Goal: Transaction & Acquisition: Purchase product/service

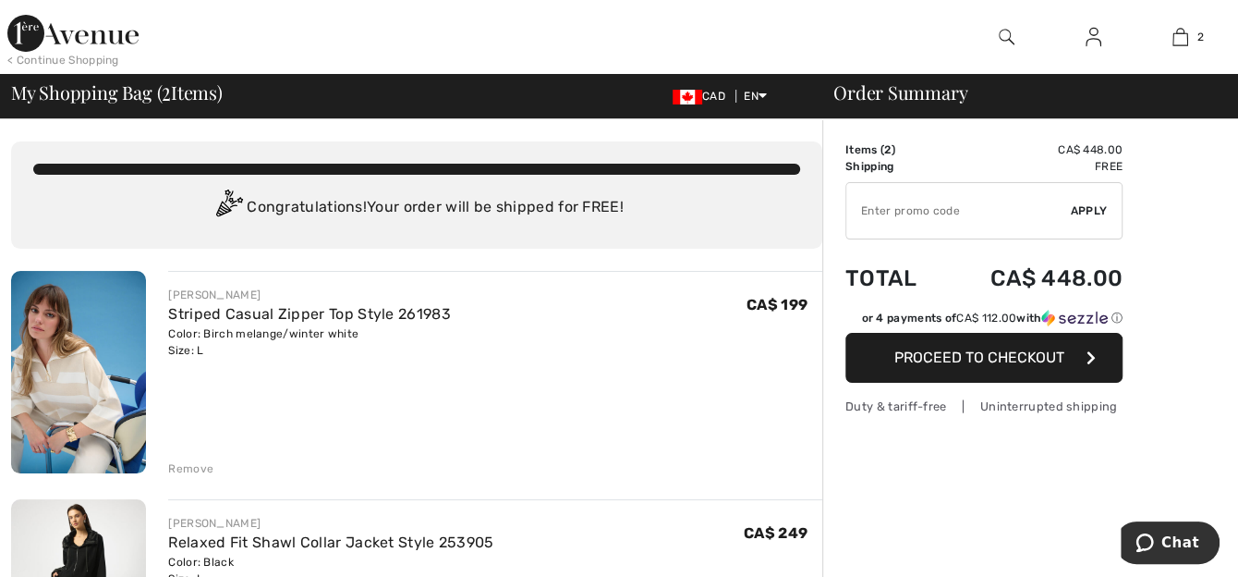
scroll to position [185, 0]
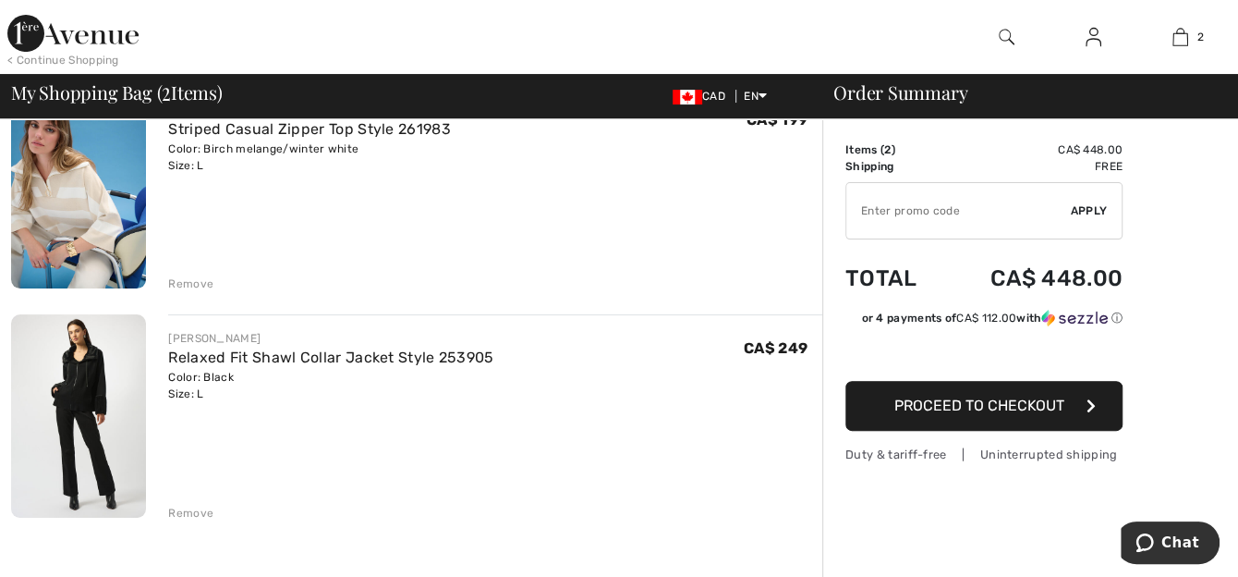
click at [183, 283] on div "Remove" at bounding box center [190, 283] width 45 height 17
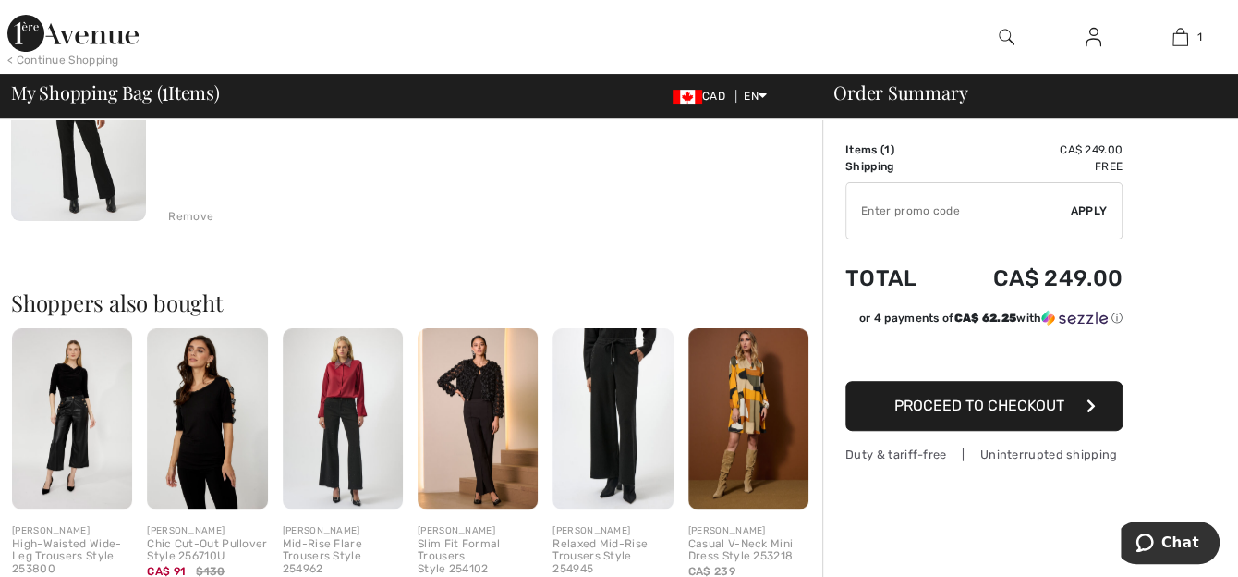
scroll to position [0, 0]
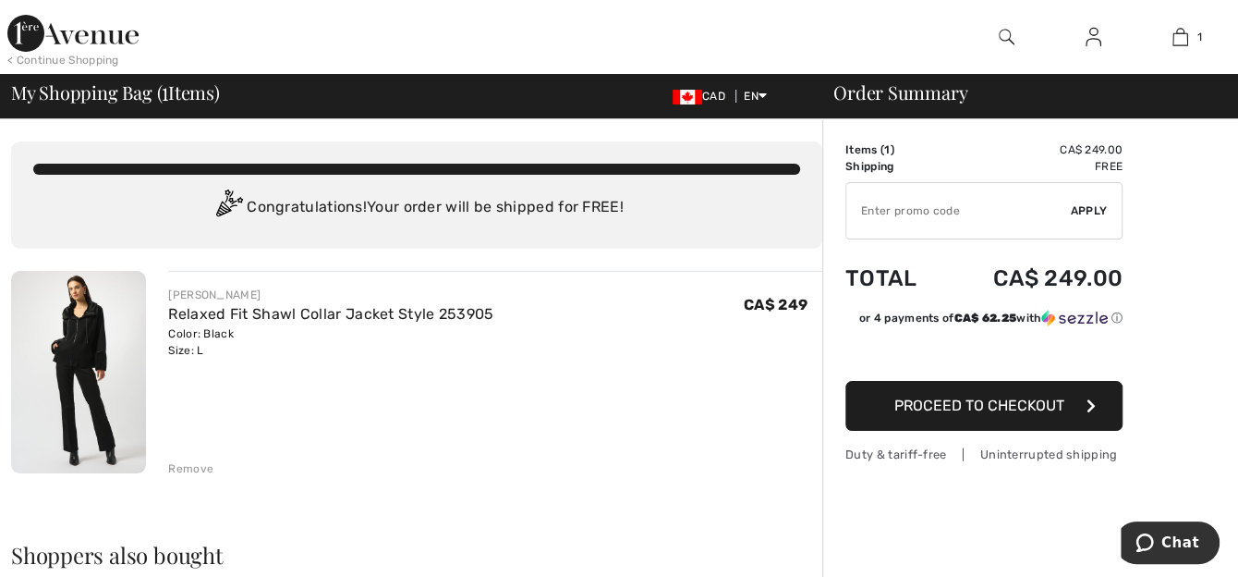
click at [994, 399] on span "Proceed to Checkout" at bounding box center [979, 405] width 170 height 18
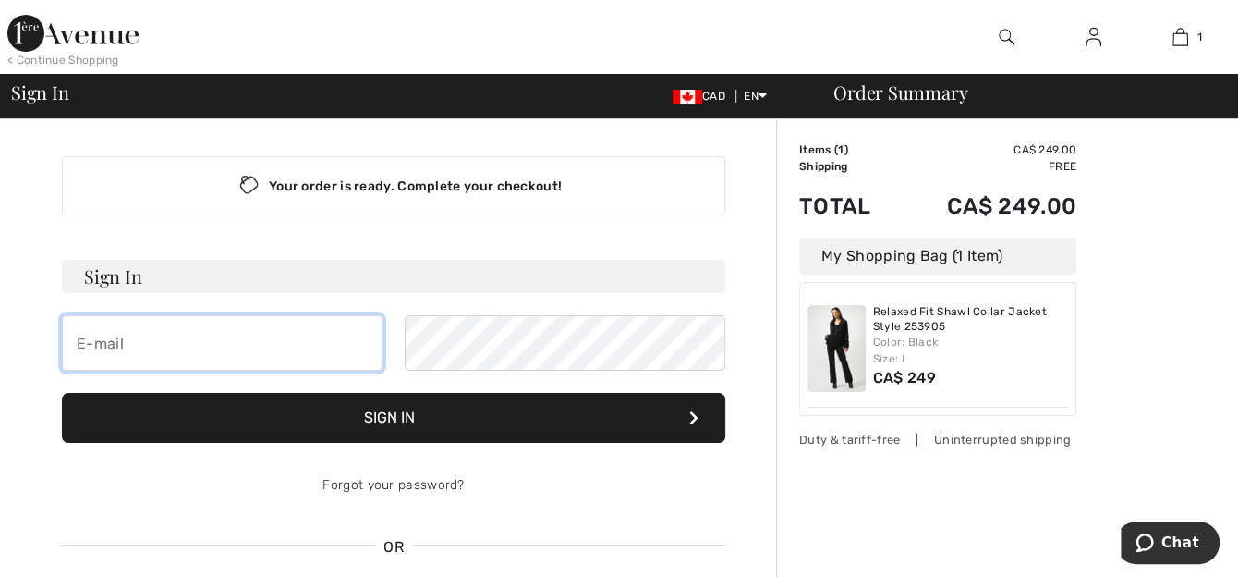
type input "[EMAIL_ADDRESS][DOMAIN_NAME]"
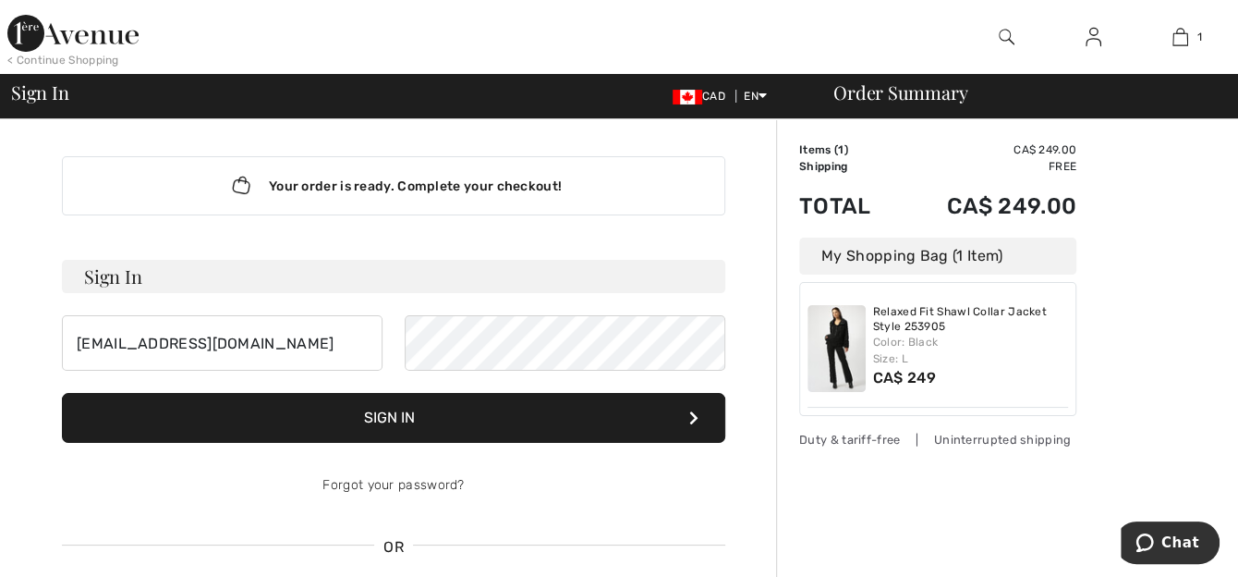
click at [382, 415] on button "Sign In" at bounding box center [393, 418] width 663 height 50
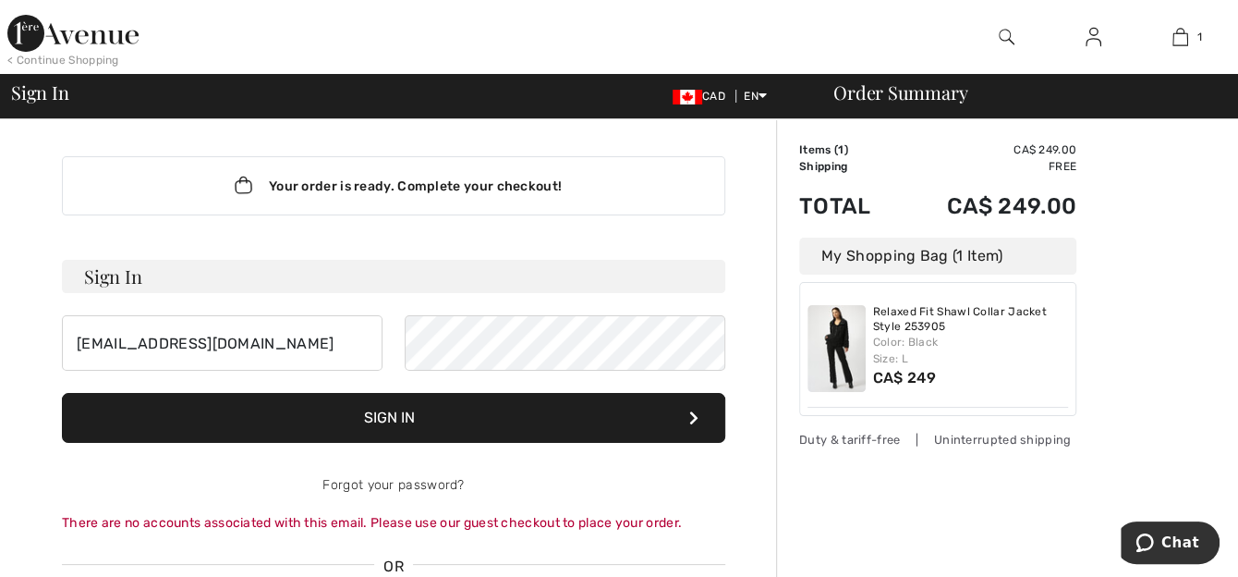
scroll to position [277, 0]
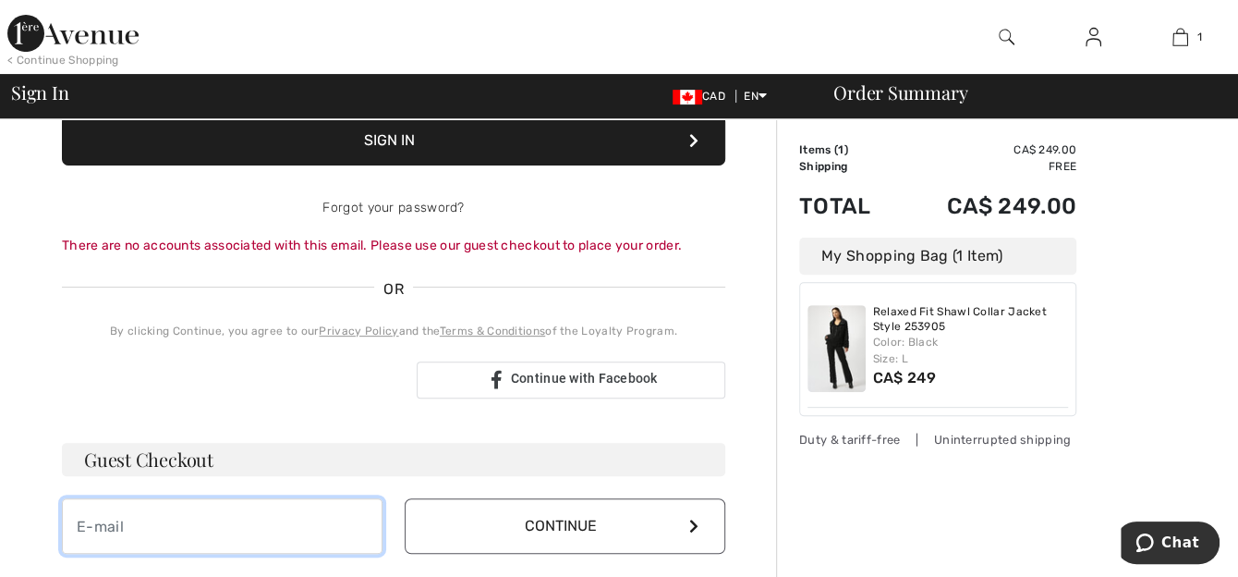
click at [218, 522] on input "email" at bounding box center [222, 525] width 321 height 55
type input "[EMAIL_ADDRESS][DOMAIN_NAME]"
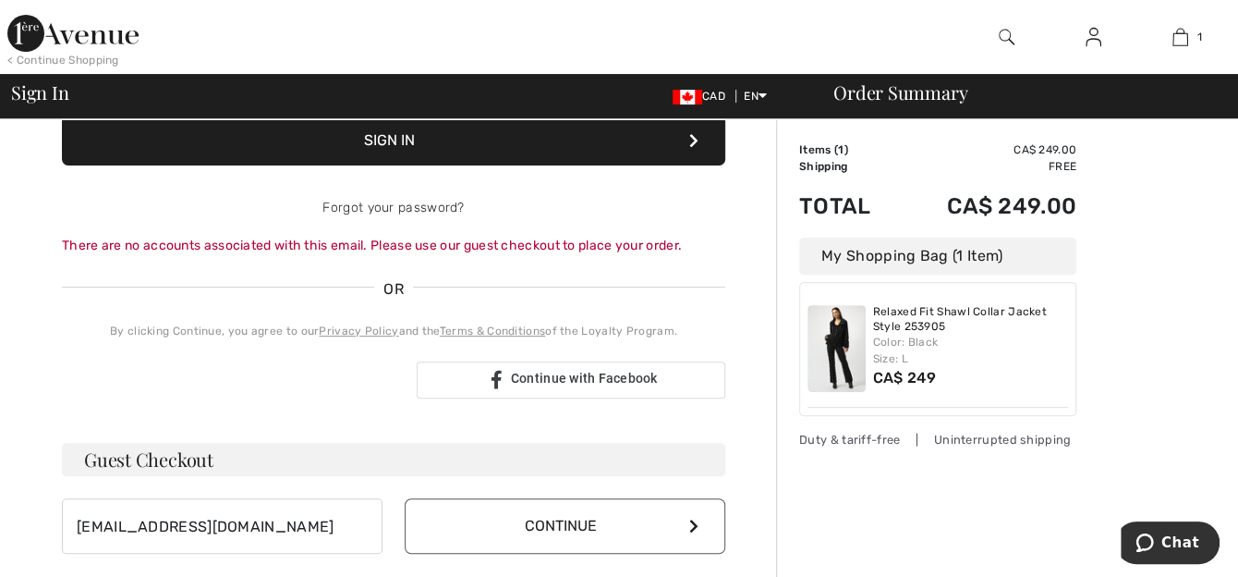
click at [544, 526] on button "Continue" at bounding box center [565, 525] width 321 height 55
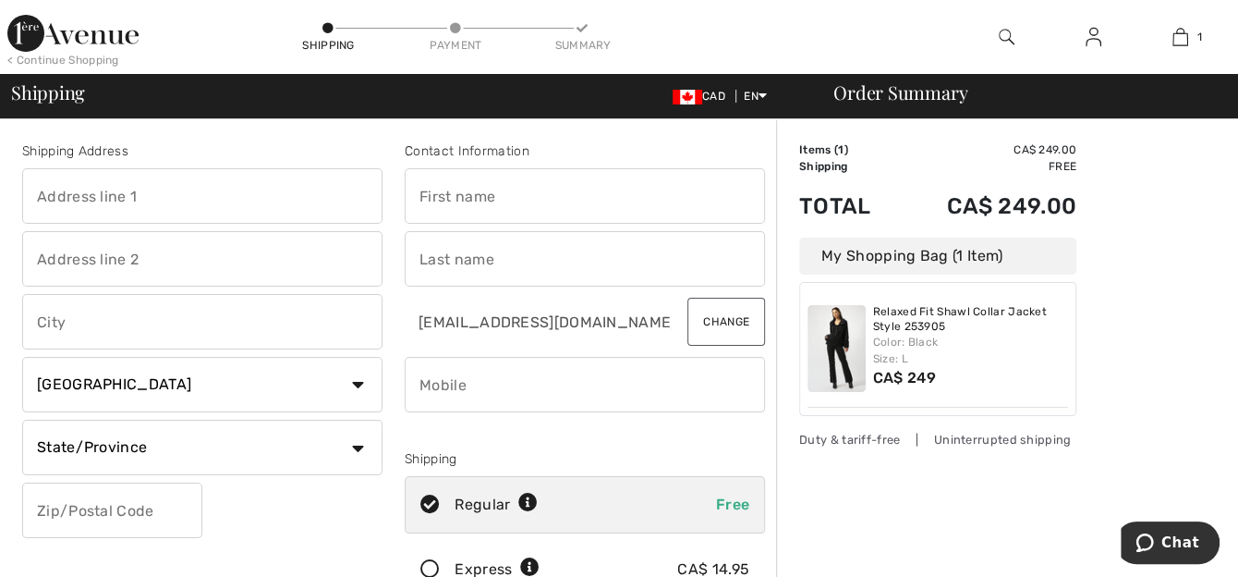
click at [88, 199] on input "text" at bounding box center [202, 195] width 360 height 55
type input "[STREET_ADDRESS]"
type input "[GEOGRAPHIC_DATA]"
select select "ON"
type input "N0A1R0"
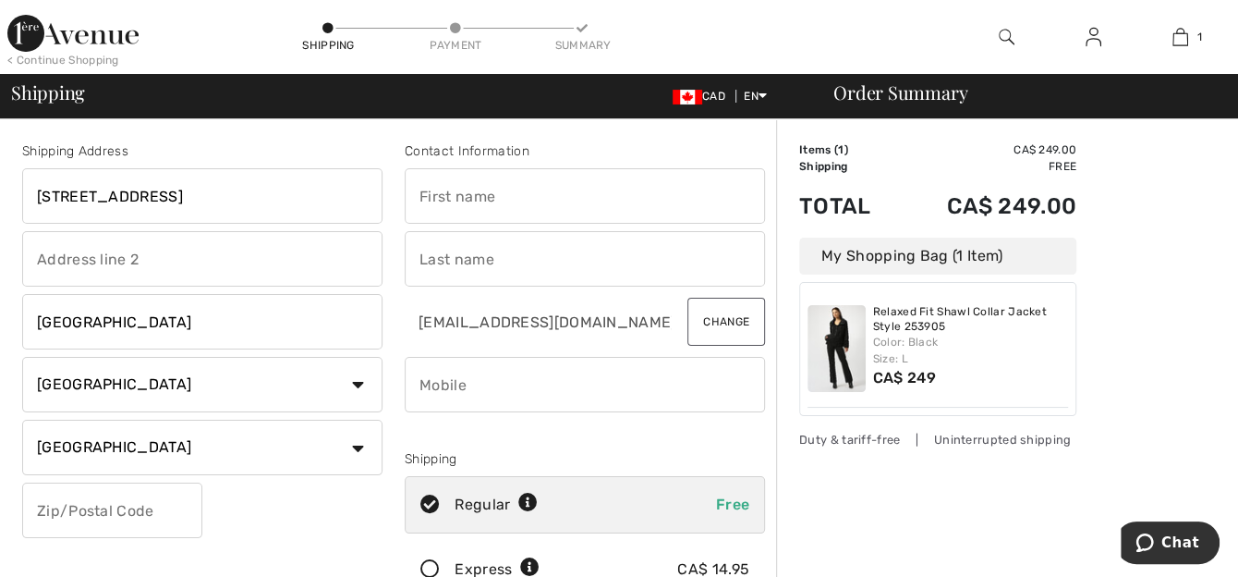
type input "[PERSON_NAME]"
type input "9057658493"
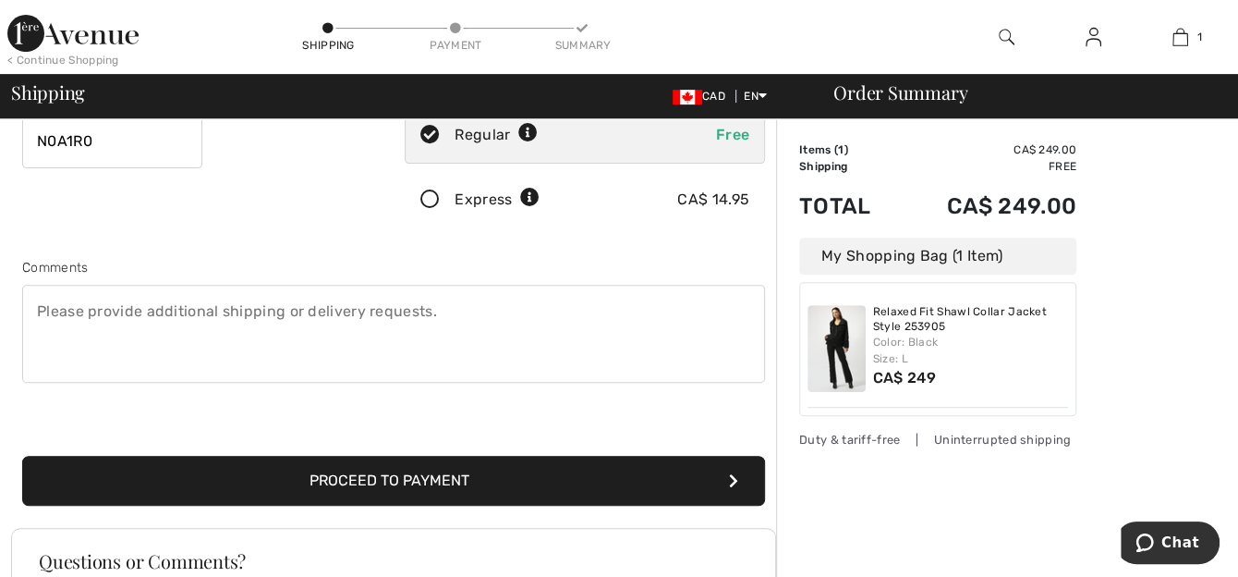
scroll to position [462, 0]
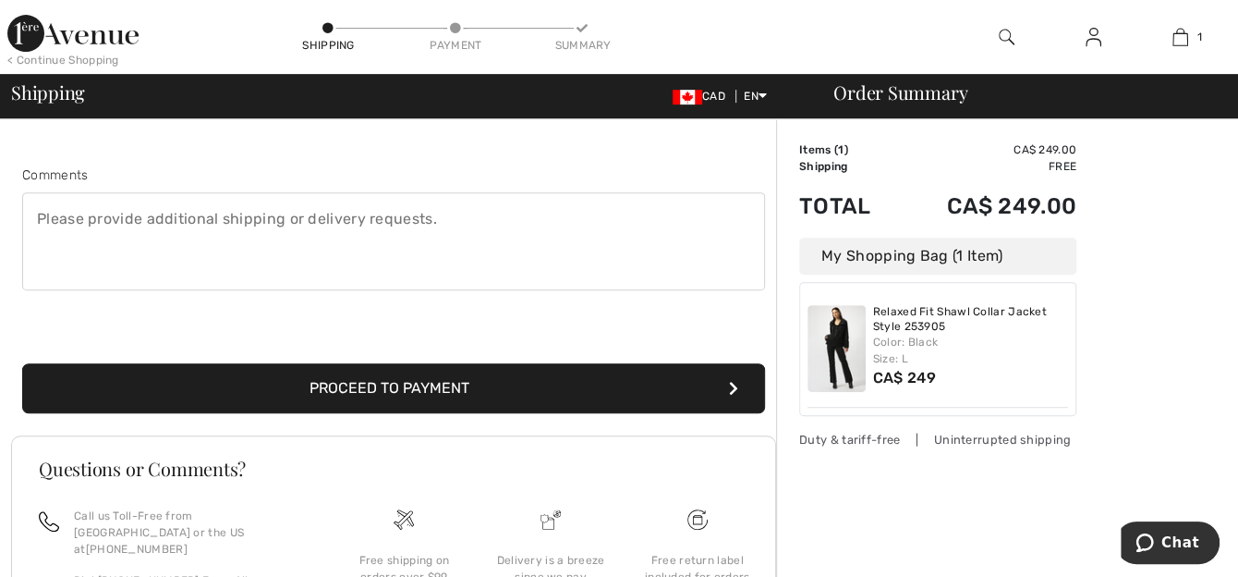
click at [367, 383] on button "Proceed to Payment" at bounding box center [393, 388] width 743 height 50
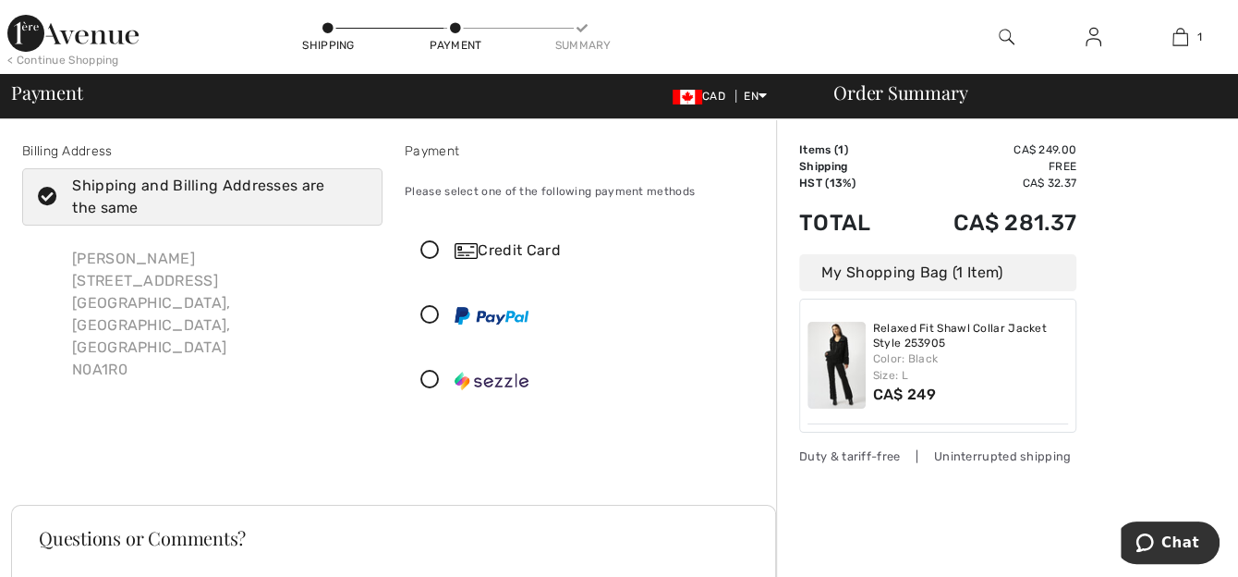
click at [433, 247] on icon at bounding box center [430, 250] width 49 height 19
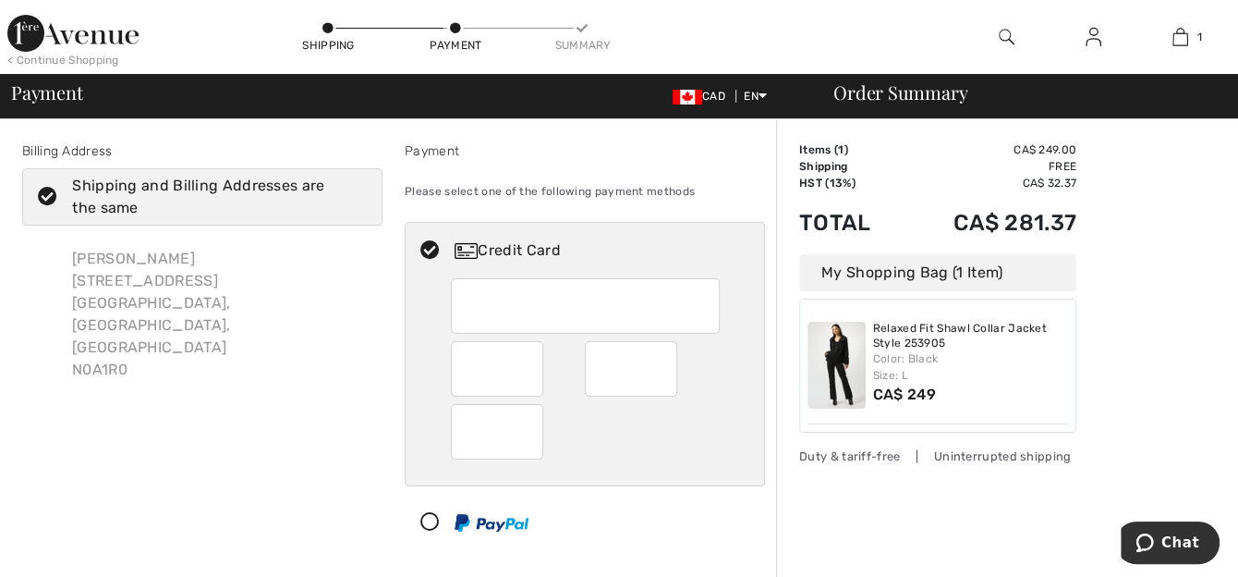
scroll to position [462, 0]
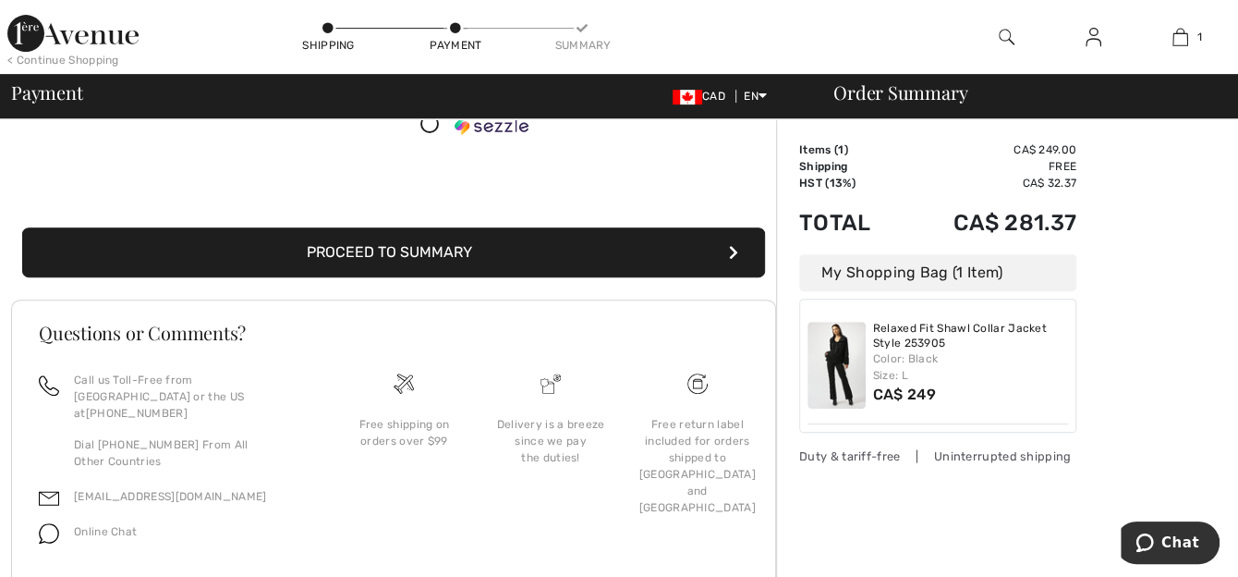
click at [395, 245] on button "Proceed to Summary" at bounding box center [393, 252] width 743 height 50
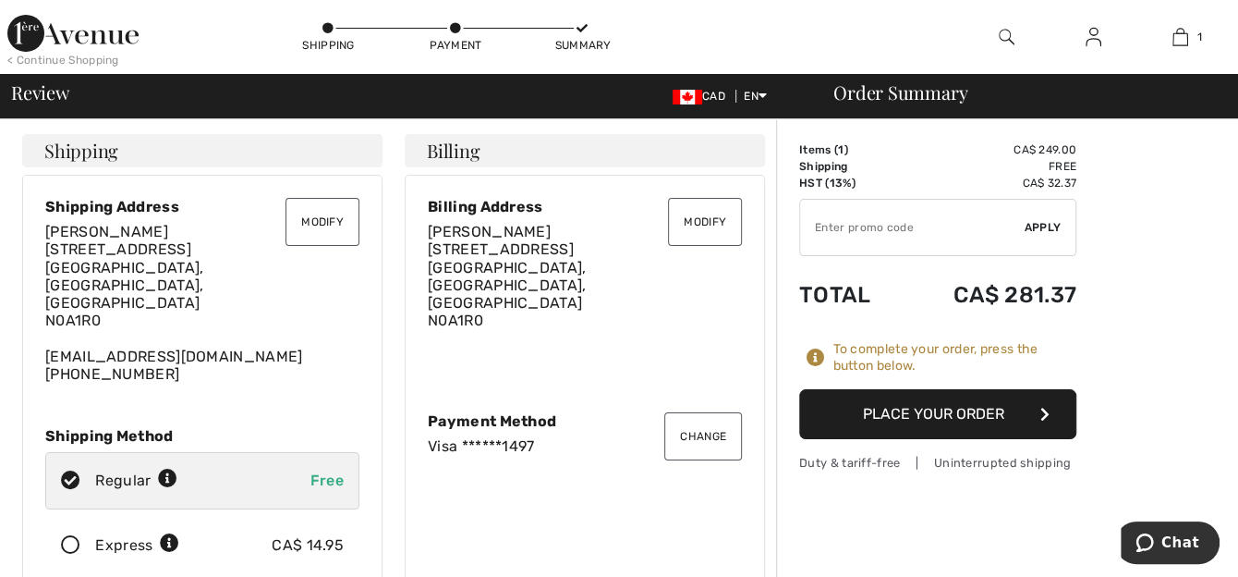
click at [931, 413] on button "Place Your Order" at bounding box center [937, 414] width 277 height 50
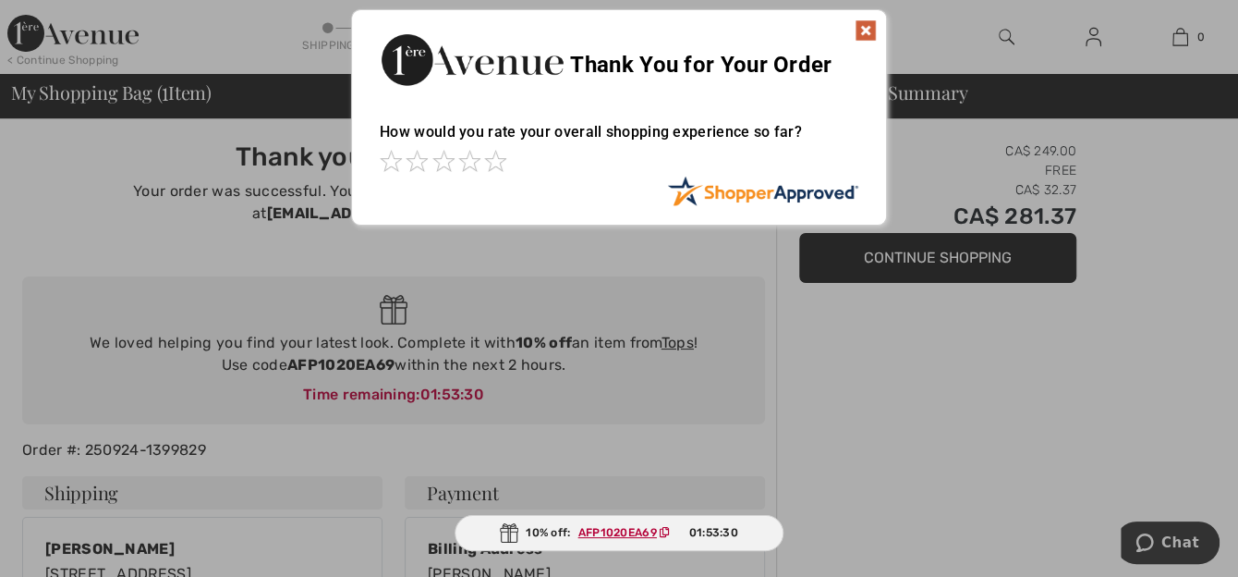
click at [863, 30] on img at bounding box center [866, 30] width 22 height 22
